Goal: Register for event/course

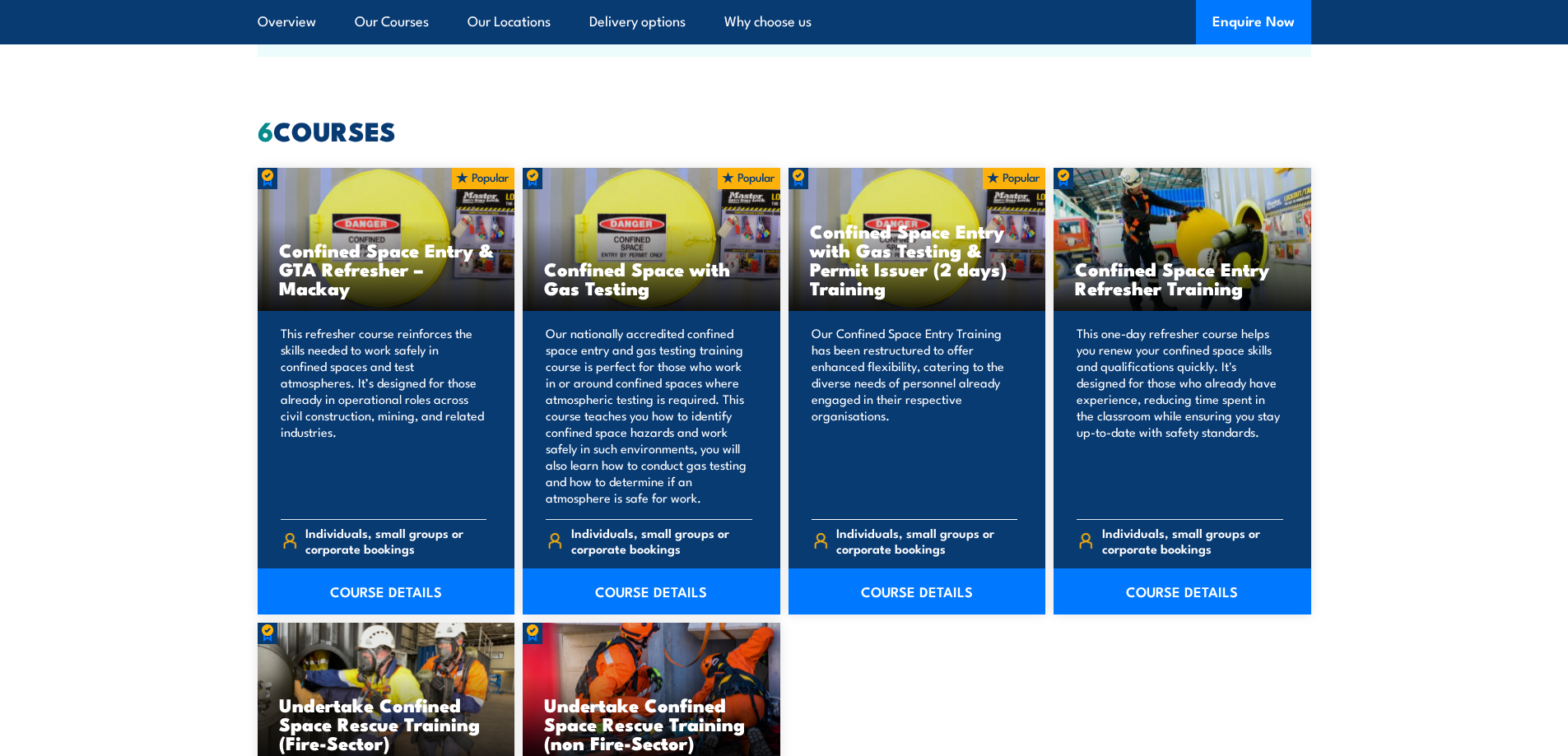
scroll to position [1234, 0]
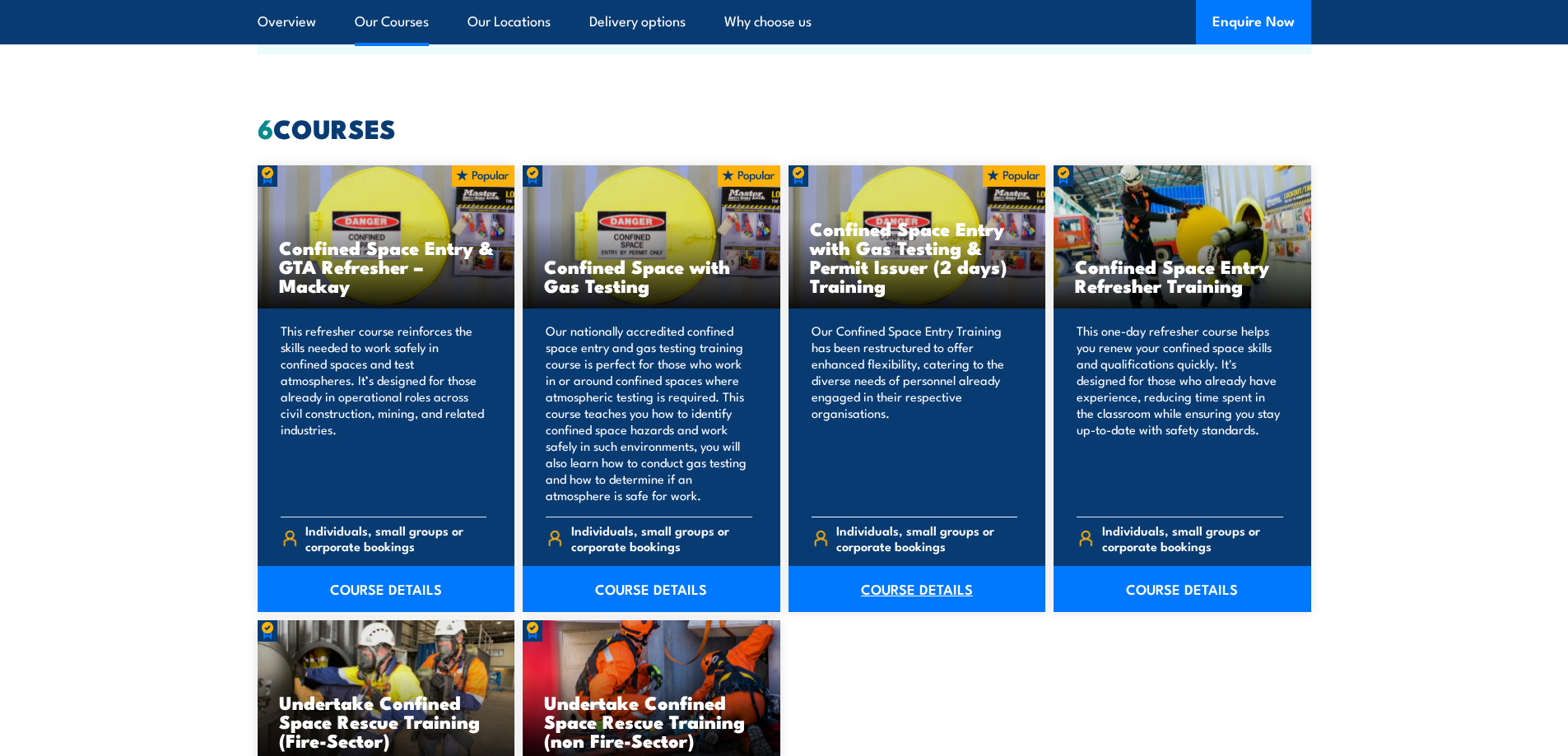
click at [908, 590] on link "COURSE DETAILS" at bounding box center [917, 589] width 258 height 46
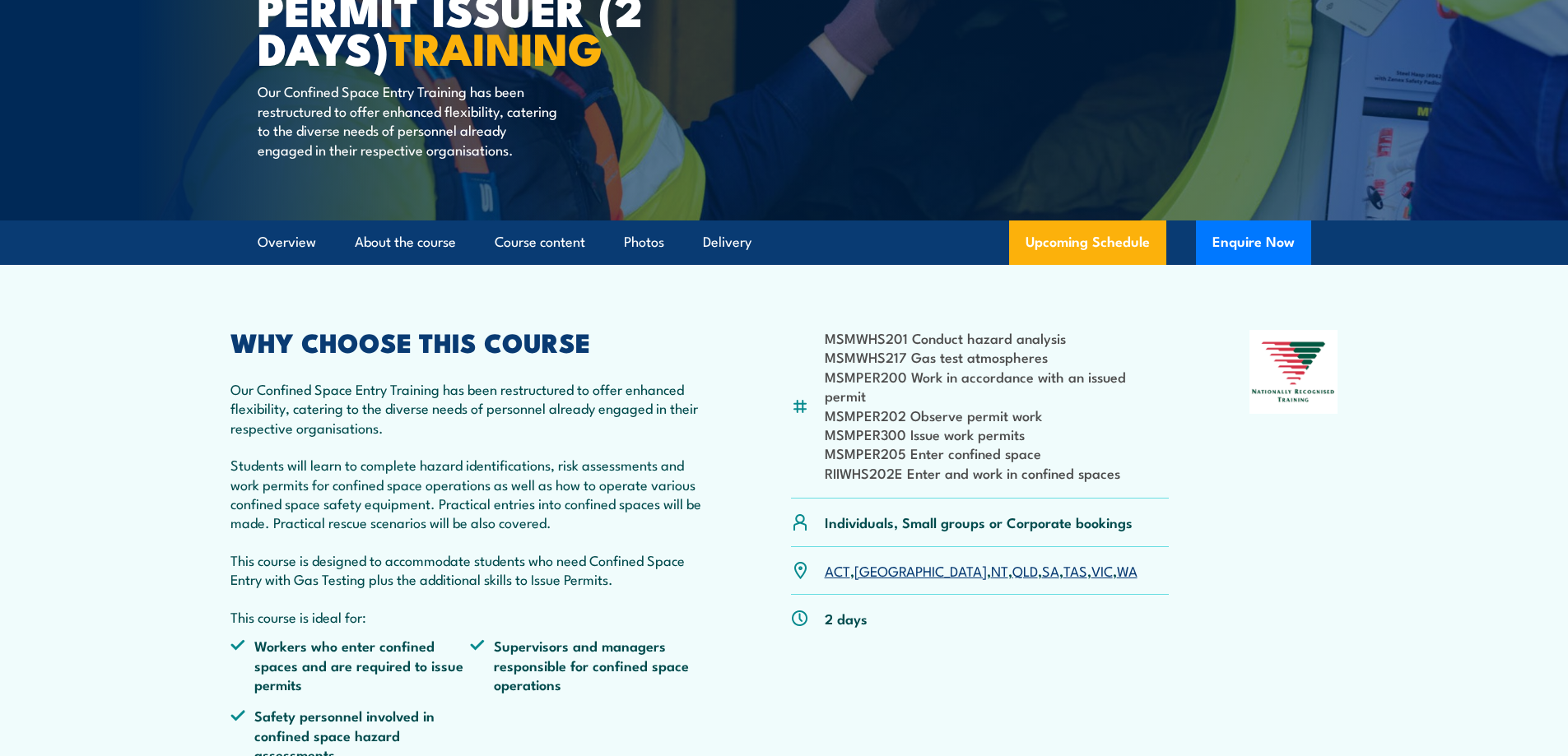
scroll to position [411, 0]
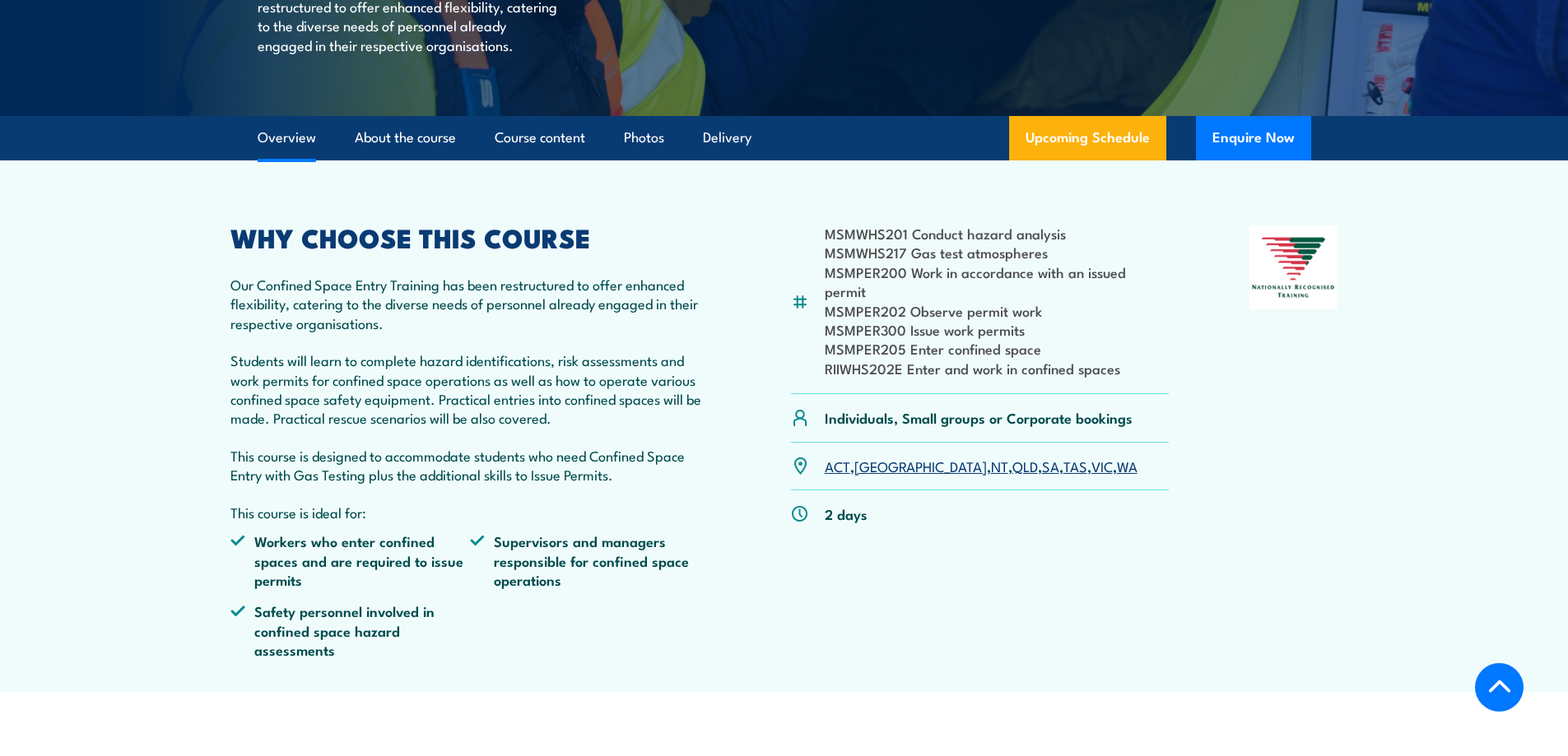
click at [1091, 467] on link "VIC" at bounding box center [1102, 466] width 21 height 20
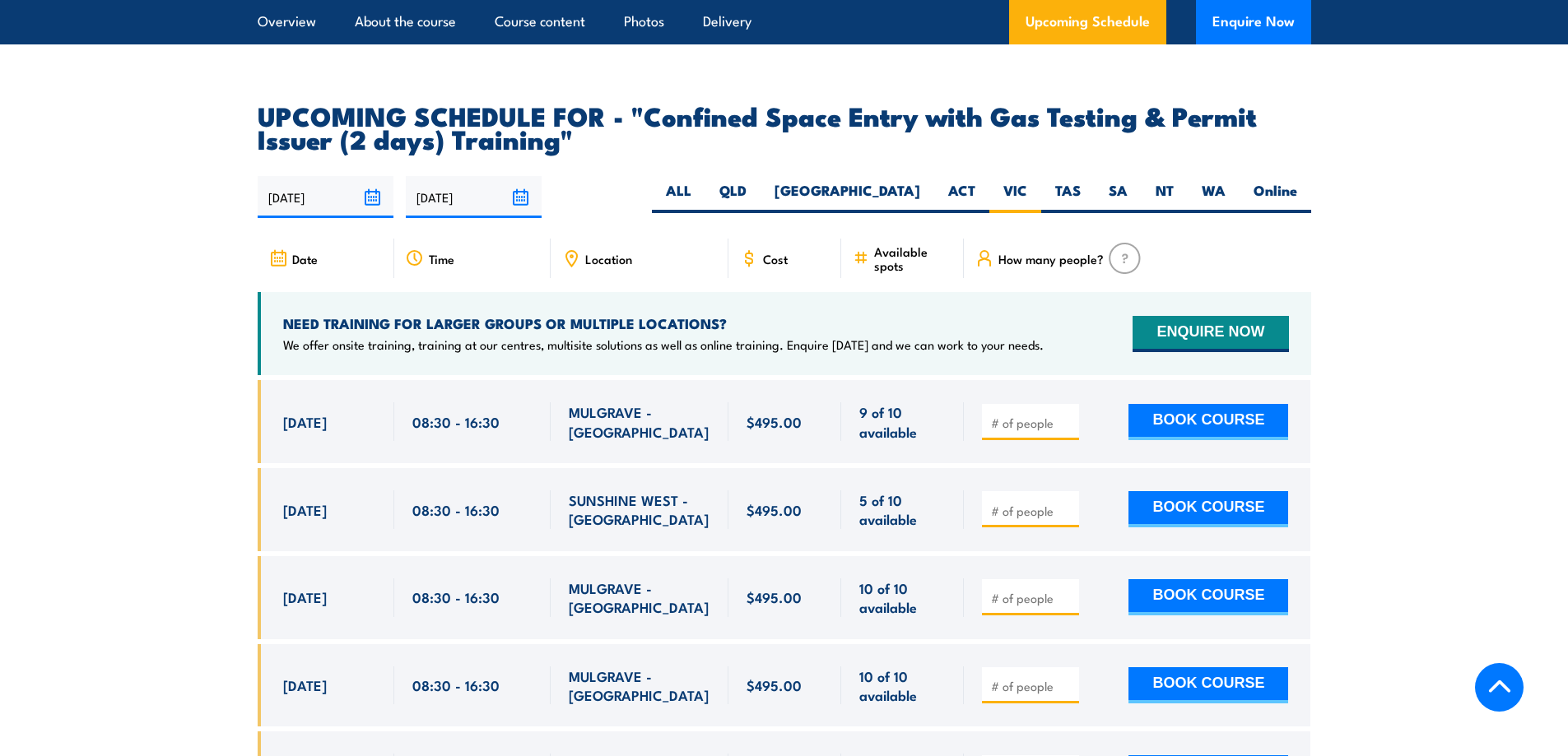
scroll to position [2890, 0]
